Goal: Task Accomplishment & Management: Manage account settings

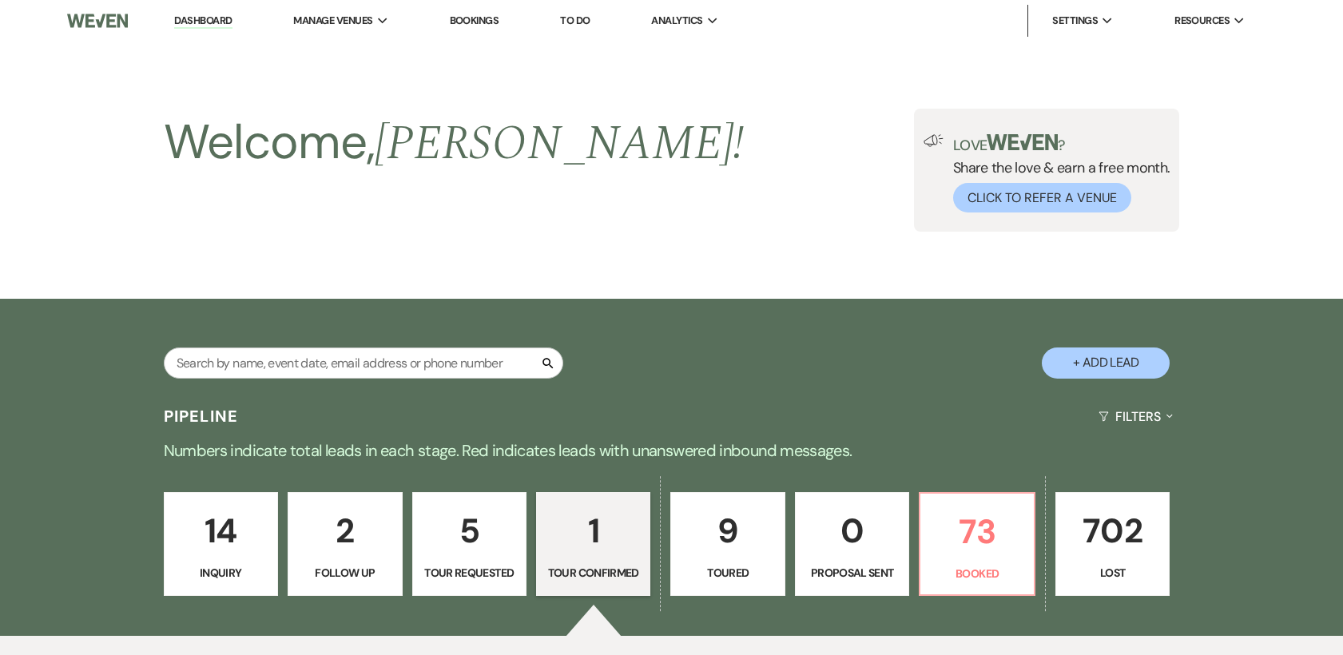
select select "4"
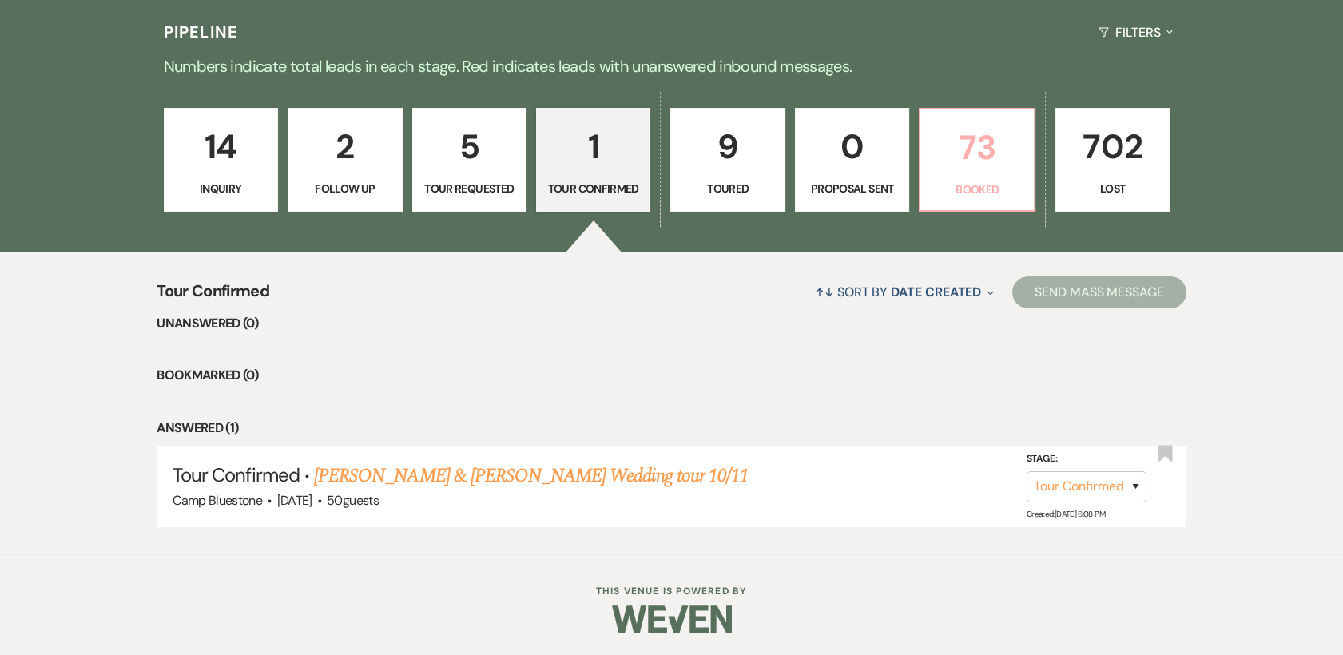
click at [967, 159] on p "73" at bounding box center [976, 148] width 93 height 54
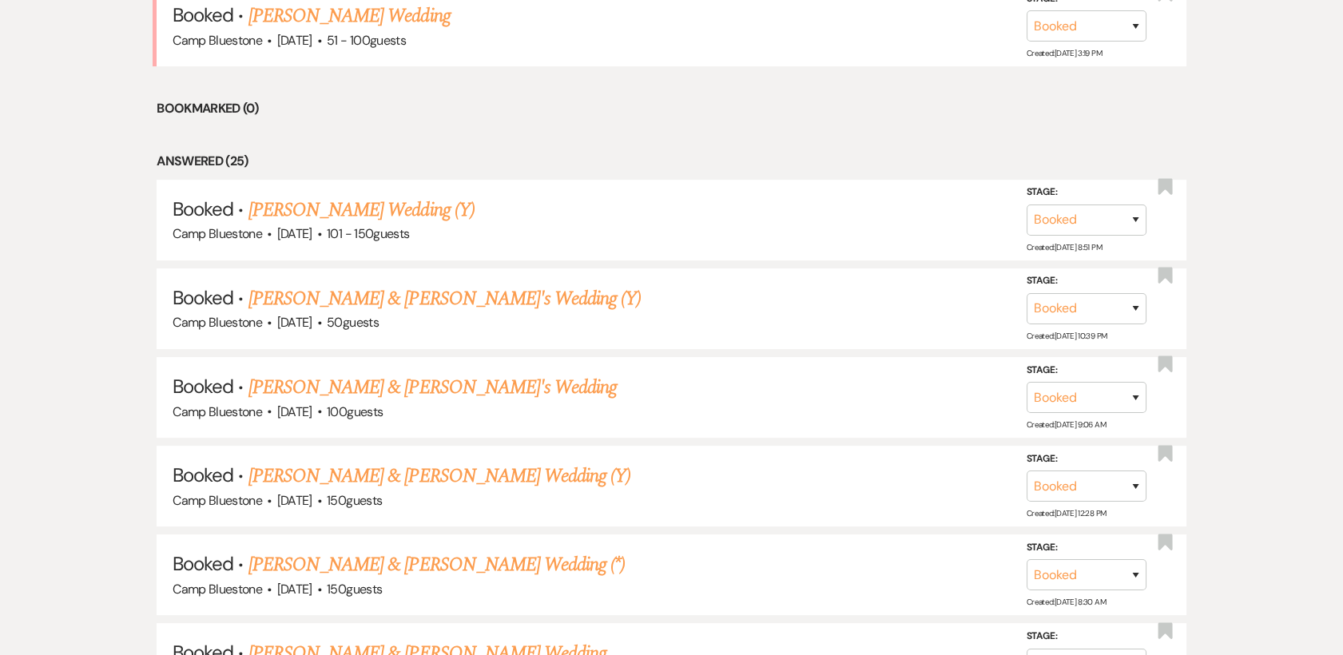
scroll to position [762, 0]
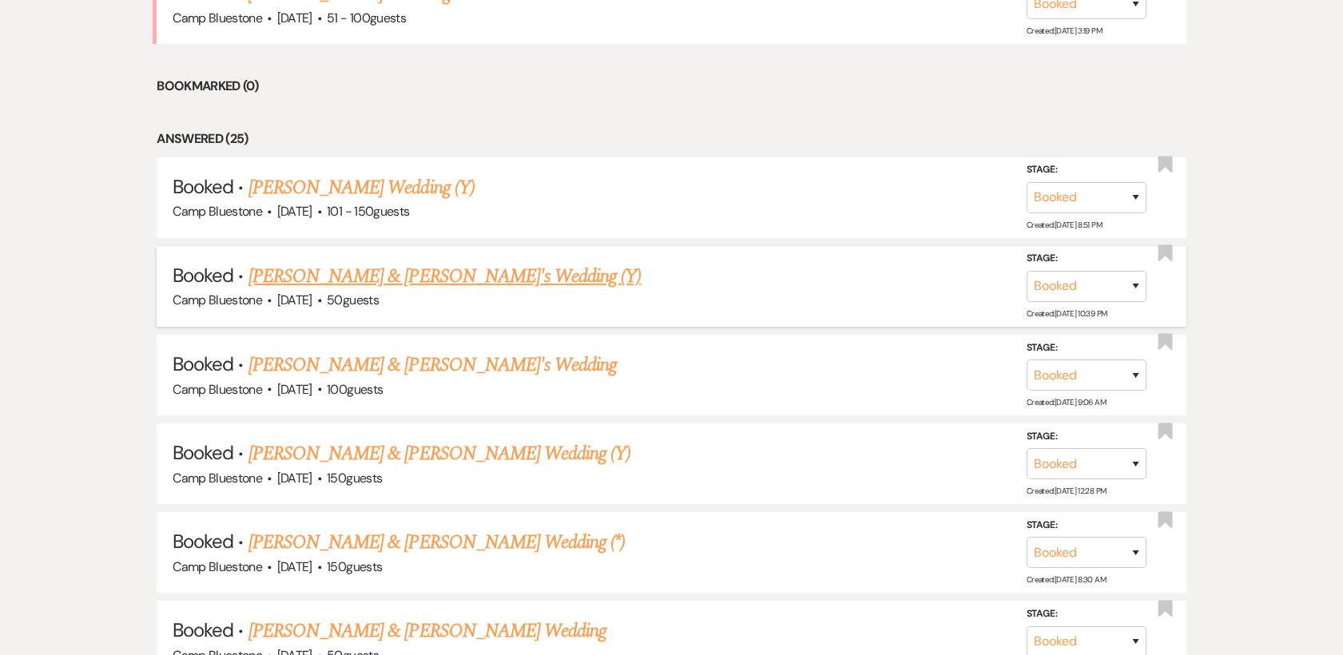
click at [361, 276] on link "[PERSON_NAME] & [PERSON_NAME]'s Wedding (Y)" at bounding box center [444, 276] width 393 height 29
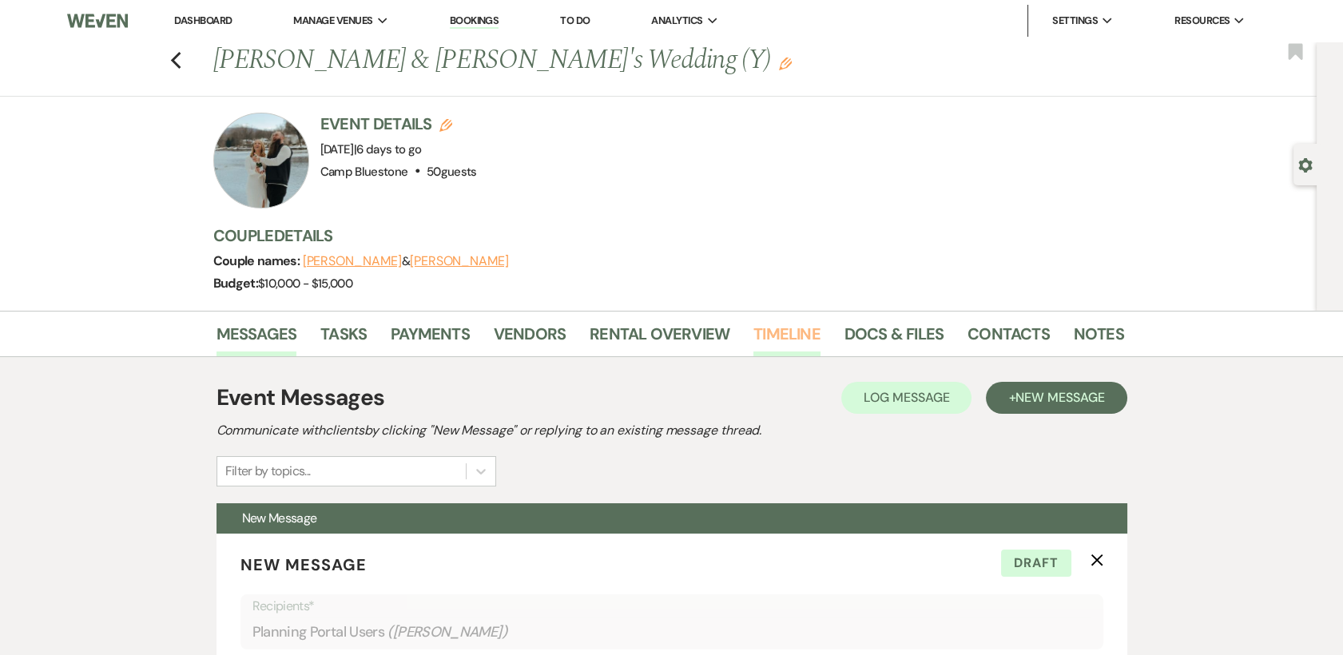
click at [781, 333] on link "Timeline" at bounding box center [786, 338] width 67 height 35
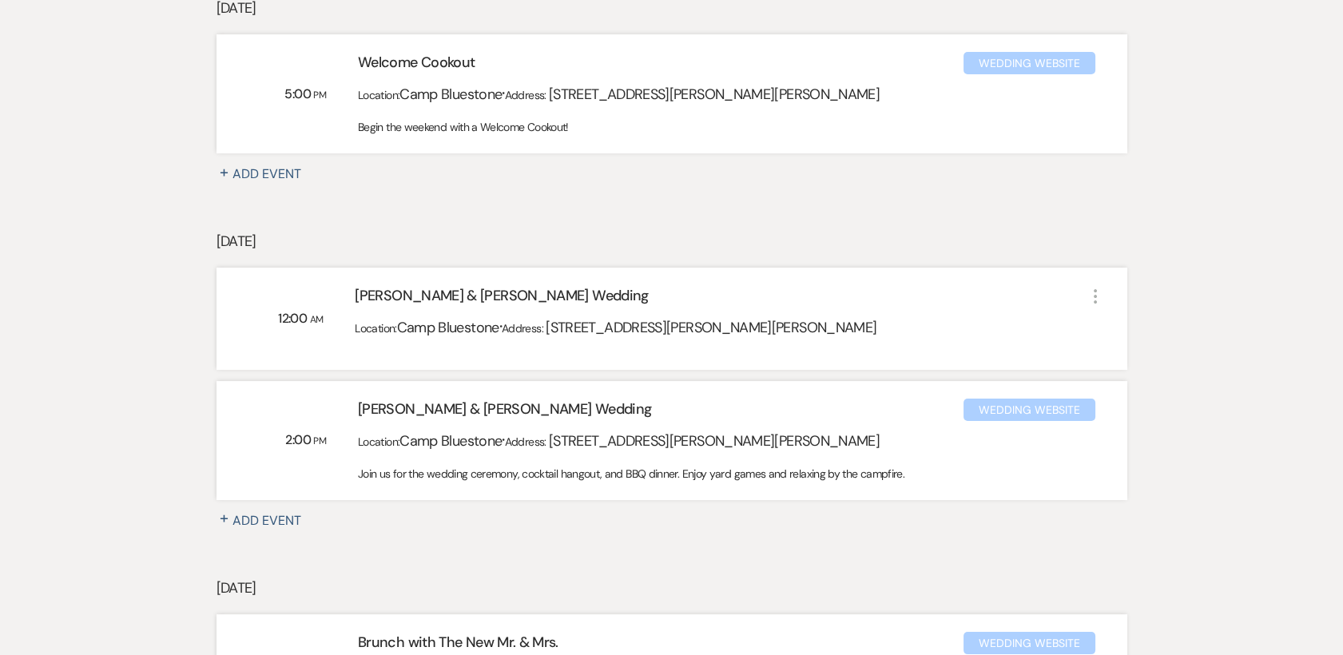
scroll to position [538, 0]
